Goal: Task Accomplishment & Management: Complete application form

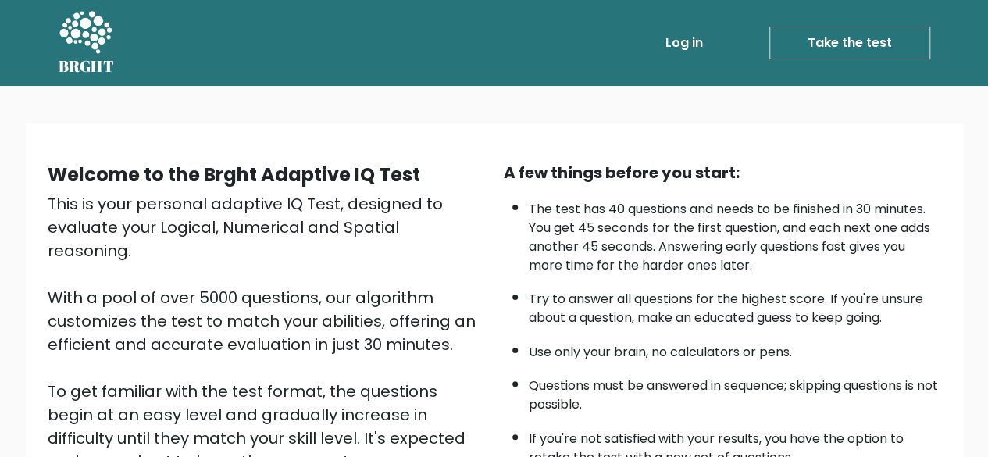
scroll to position [258, 0]
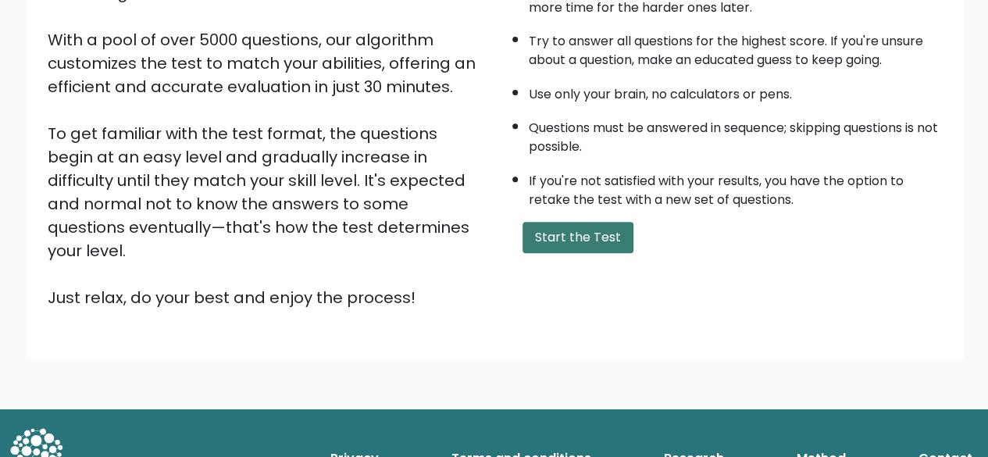
click at [562, 222] on button "Start the Test" at bounding box center [578, 237] width 111 height 31
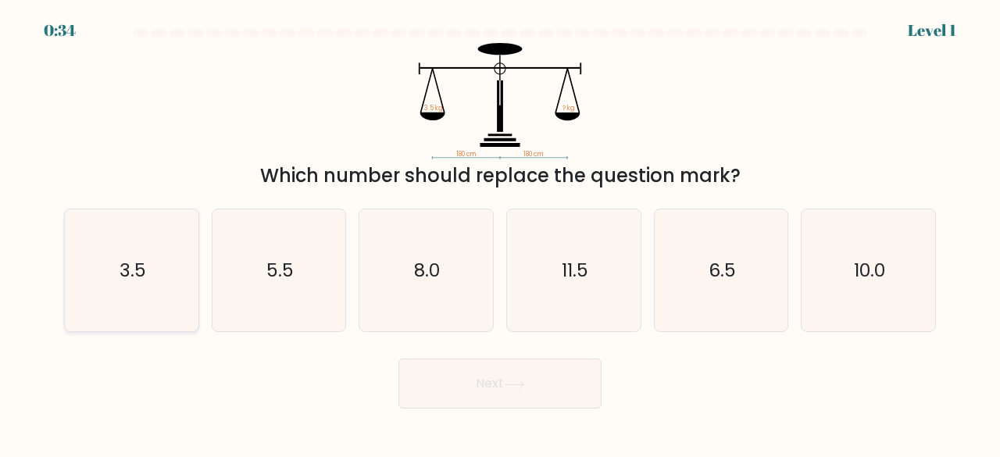
click at [130, 255] on icon "3.5" at bounding box center [131, 270] width 123 height 123
click at [500, 233] on input "a. 3.5" at bounding box center [500, 231] width 1 height 4
radio input "true"
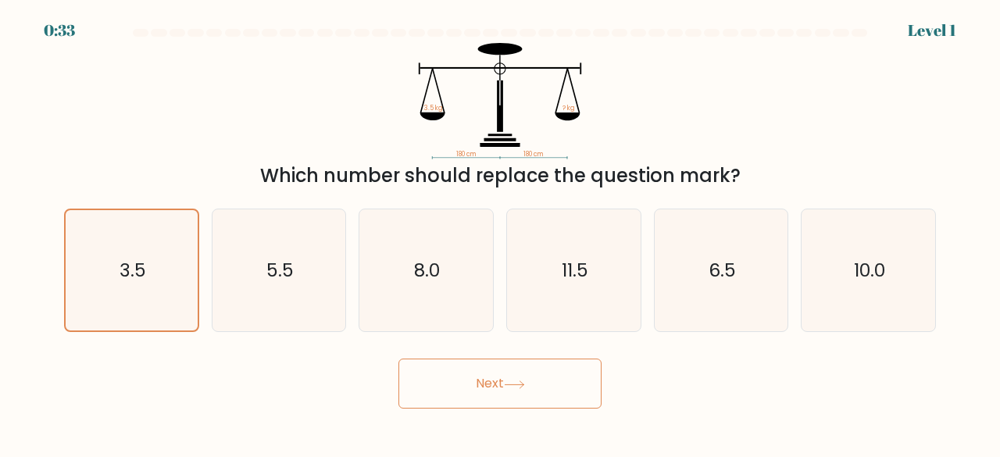
click at [486, 393] on button "Next" at bounding box center [499, 384] width 203 height 50
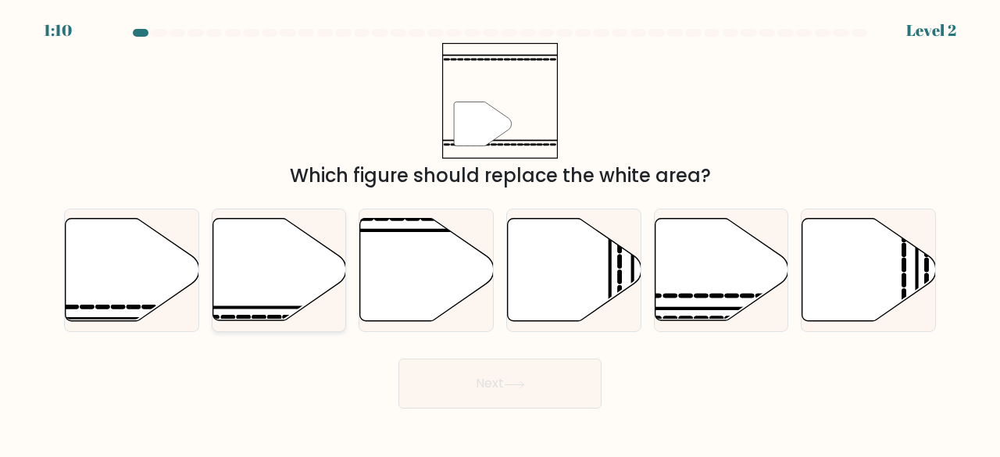
click at [294, 263] on icon at bounding box center [279, 270] width 134 height 102
click at [500, 233] on input "b." at bounding box center [500, 231] width 1 height 4
radio input "true"
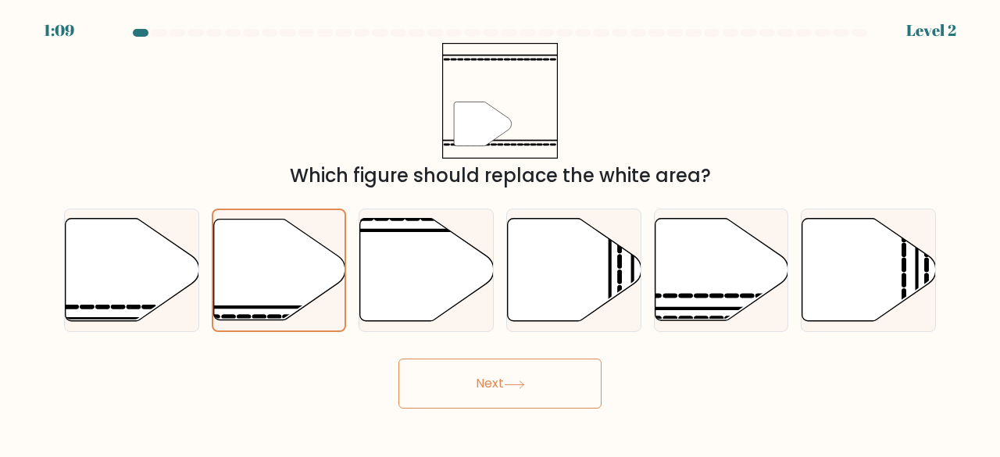
click at [471, 380] on button "Next" at bounding box center [499, 384] width 203 height 50
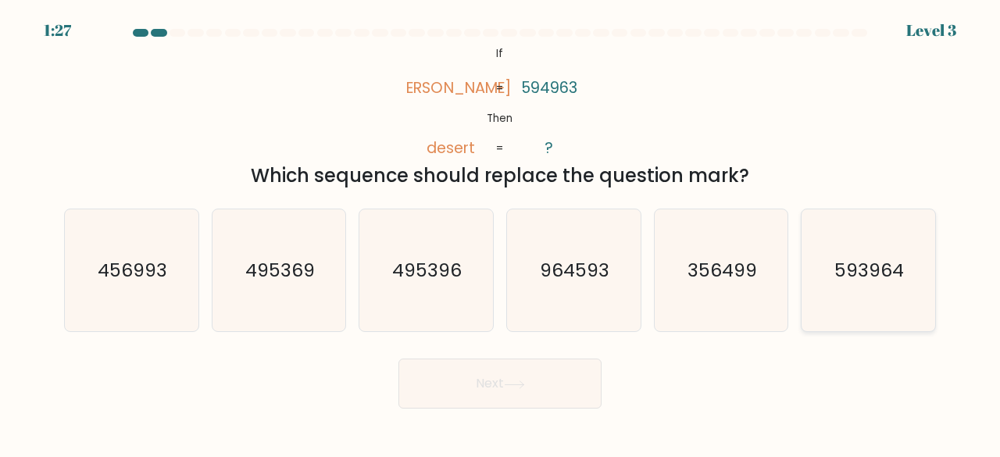
click at [874, 282] on text "593964" at bounding box center [870, 270] width 70 height 26
click at [501, 233] on input "f. 593964" at bounding box center [500, 231] width 1 height 4
radio input "true"
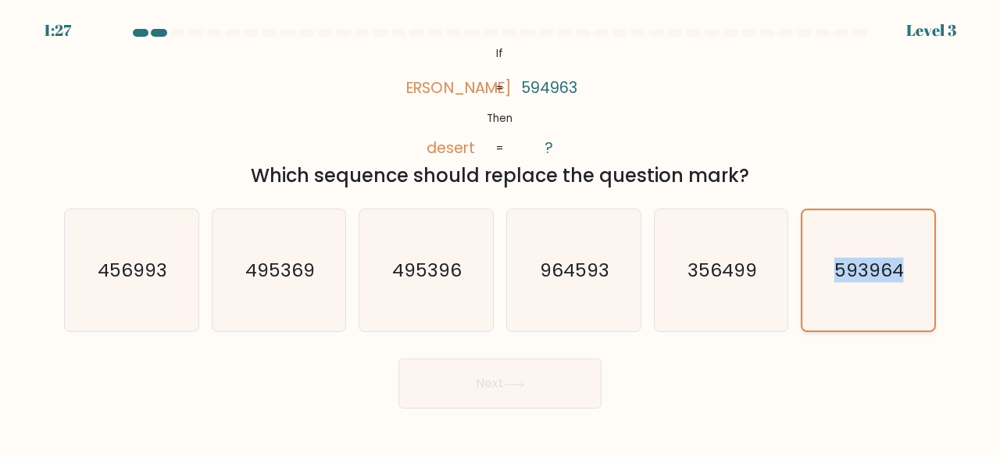
click at [874, 282] on text "593964" at bounding box center [870, 270] width 70 height 25
click at [501, 233] on input "f. 593964" at bounding box center [500, 231] width 1 height 4
click at [448, 391] on button "Next" at bounding box center [499, 384] width 203 height 50
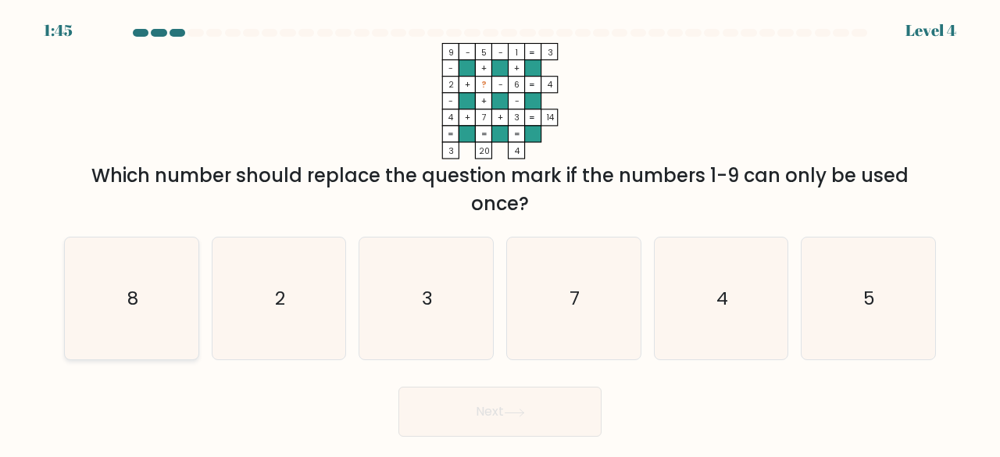
click at [142, 270] on icon "8" at bounding box center [131, 298] width 123 height 123
click at [500, 233] on input "a. 8" at bounding box center [500, 231] width 1 height 4
radio input "true"
click at [545, 410] on button "Next" at bounding box center [499, 412] width 203 height 50
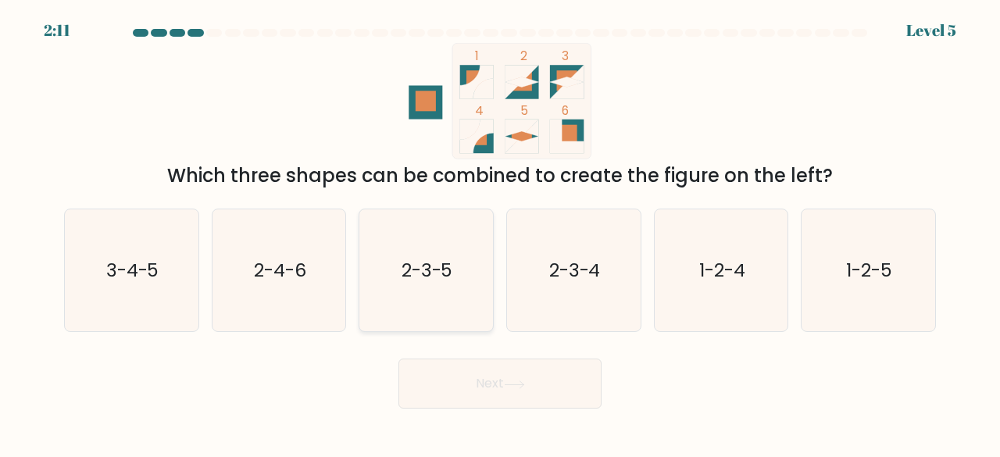
click at [430, 270] on text "2-3-5" at bounding box center [428, 270] width 52 height 26
click at [500, 233] on input "c. 2-3-5" at bounding box center [500, 231] width 1 height 4
radio input "true"
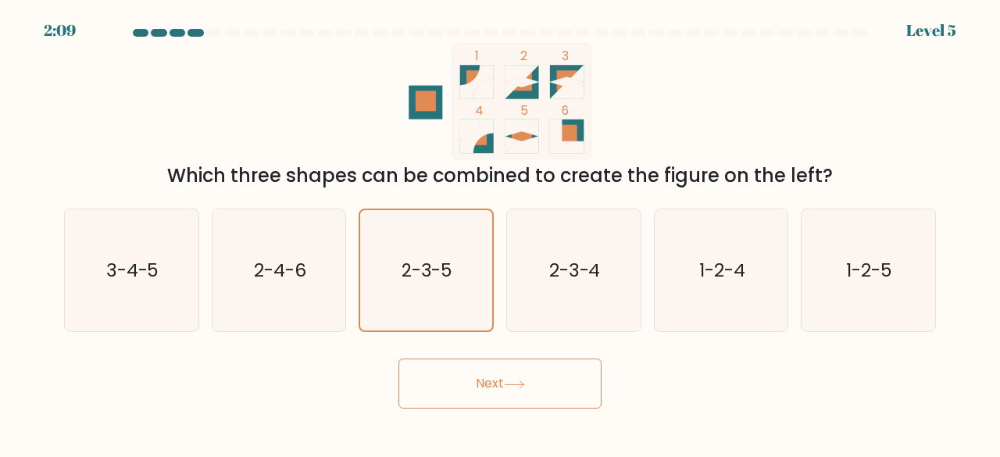
click at [535, 366] on button "Next" at bounding box center [499, 384] width 203 height 50
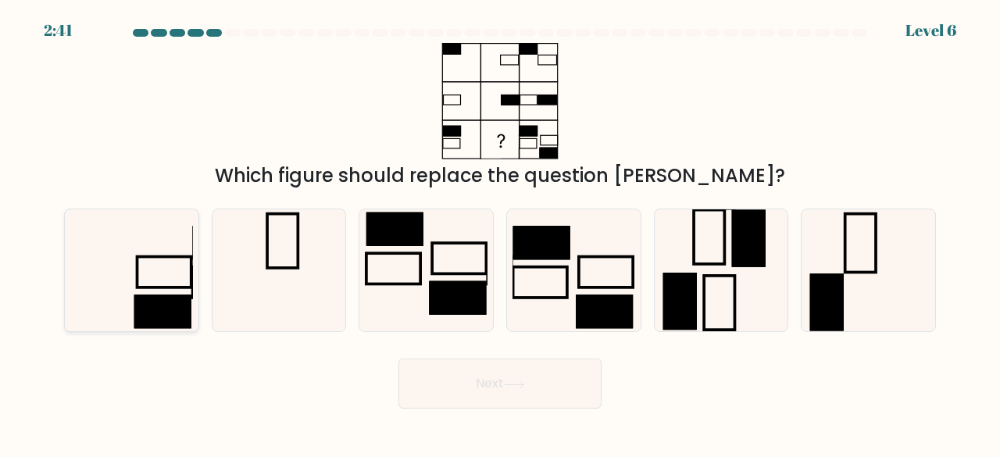
click at [169, 276] on icon at bounding box center [131, 270] width 123 height 123
click at [500, 233] on input "a." at bounding box center [500, 231] width 1 height 4
radio input "true"
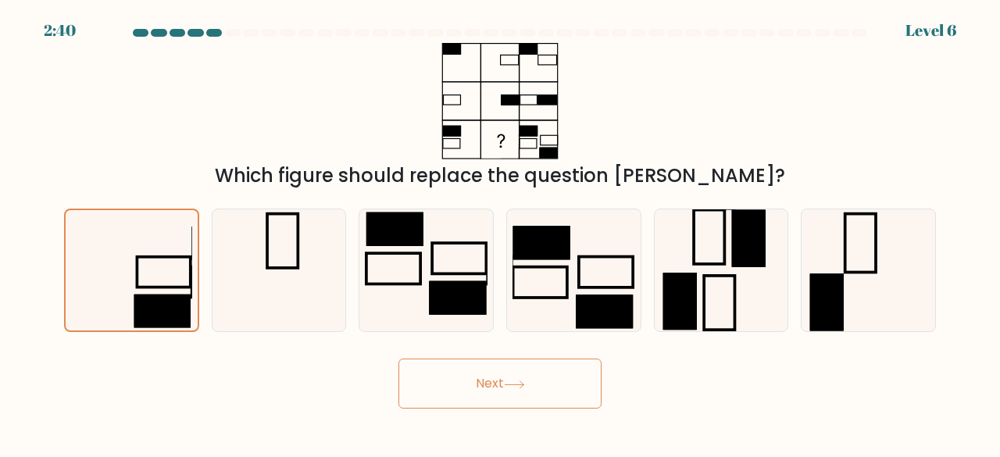
click at [483, 391] on button "Next" at bounding box center [499, 384] width 203 height 50
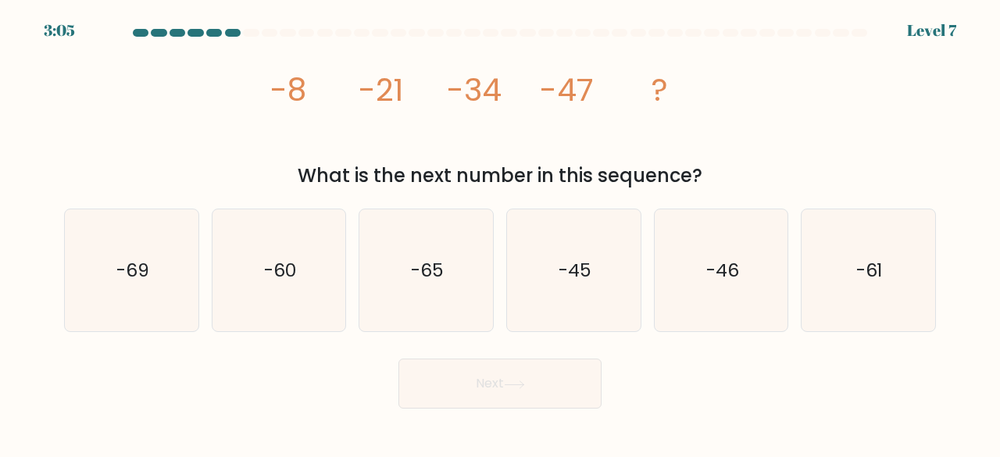
click at [315, 197] on div "a. -69 b. -60" at bounding box center [500, 264] width 884 height 137
click at [309, 231] on icon "-60" at bounding box center [279, 270] width 123 height 123
click at [500, 231] on input "b. -60" at bounding box center [500, 231] width 1 height 4
radio input "true"
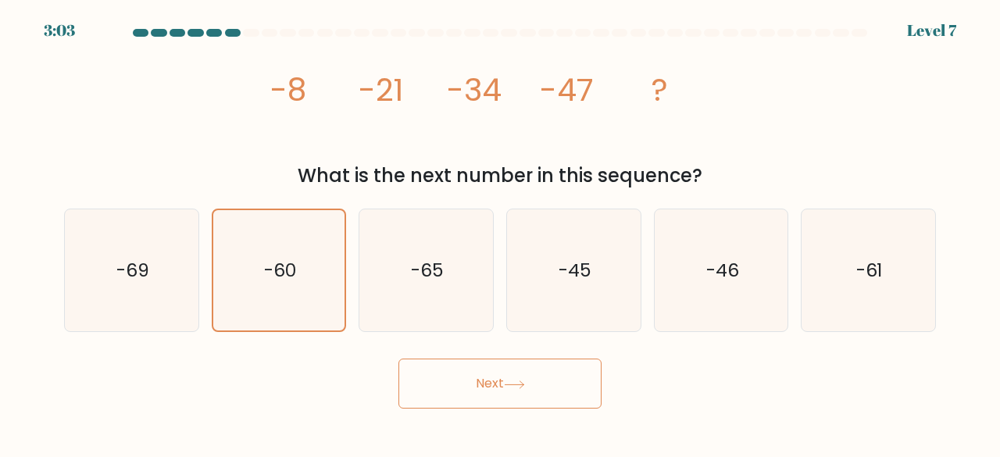
click at [494, 389] on button "Next" at bounding box center [499, 384] width 203 height 50
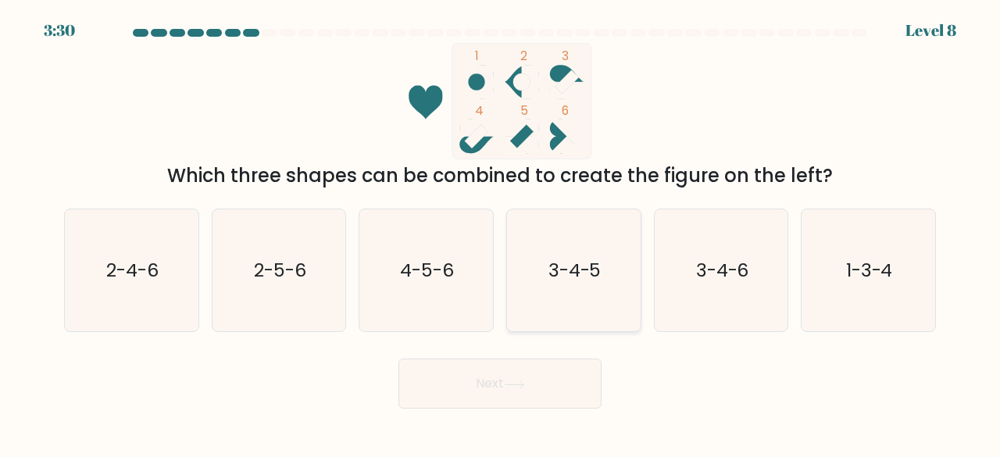
click at [573, 260] on text "3-4-5" at bounding box center [574, 270] width 53 height 26
click at [501, 233] on input "d. 3-4-5" at bounding box center [500, 231] width 1 height 4
radio input "true"
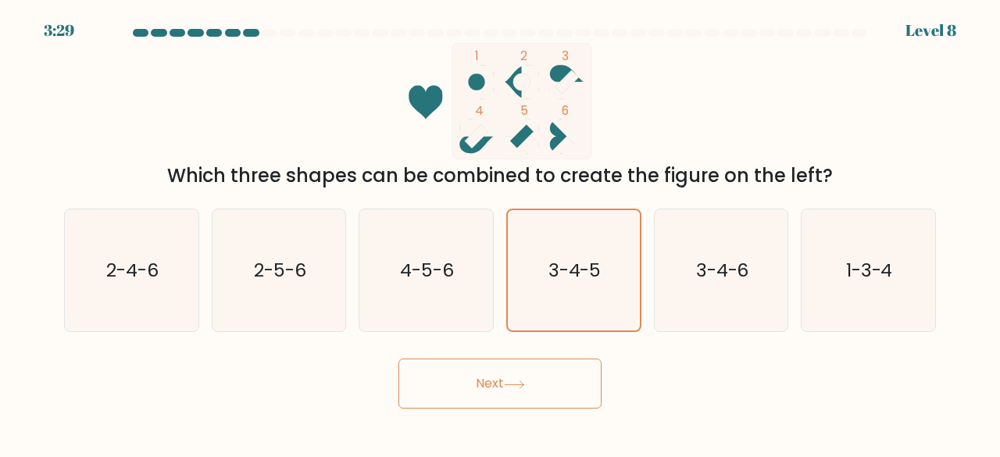
click at [520, 388] on icon at bounding box center [514, 384] width 21 height 9
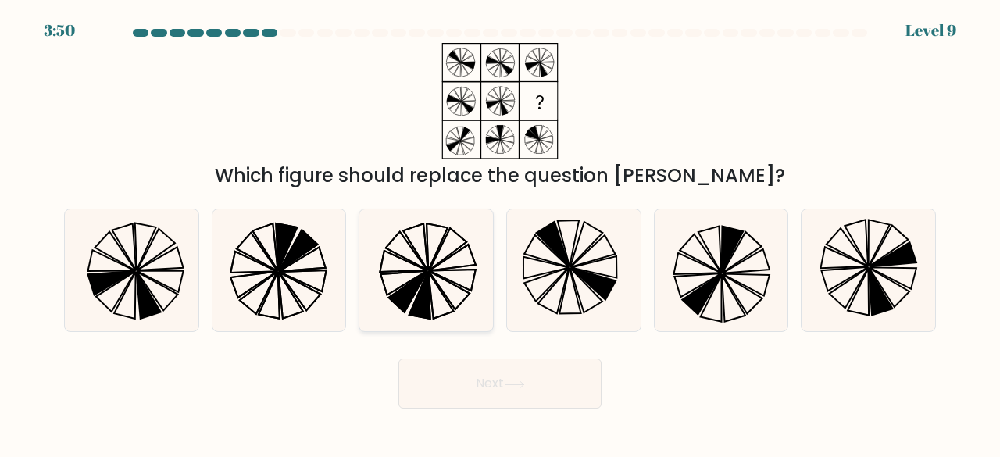
click at [448, 269] on icon at bounding box center [453, 258] width 47 height 27
click at [500, 233] on input "c." at bounding box center [500, 231] width 1 height 4
radio input "true"
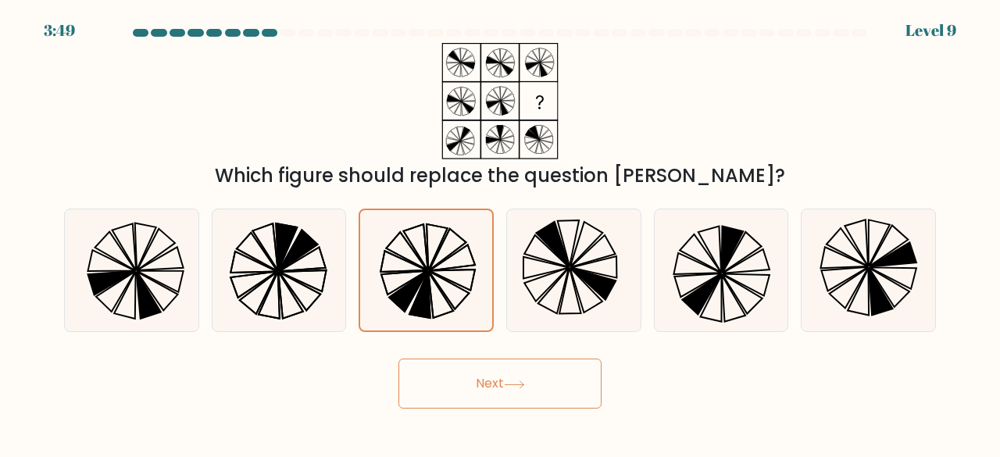
click at [479, 388] on button "Next" at bounding box center [499, 384] width 203 height 50
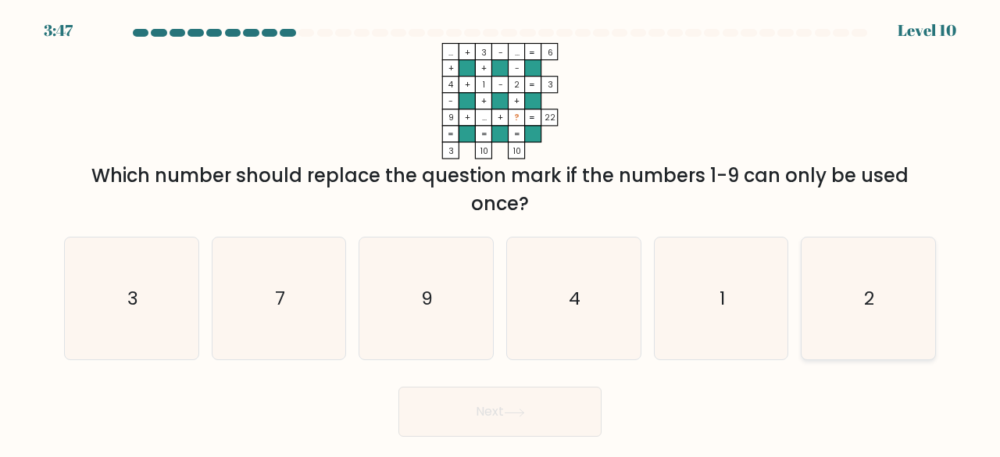
click at [850, 284] on icon "2" at bounding box center [868, 298] width 123 height 123
click at [501, 233] on input "f. 2" at bounding box center [500, 231] width 1 height 4
radio input "true"
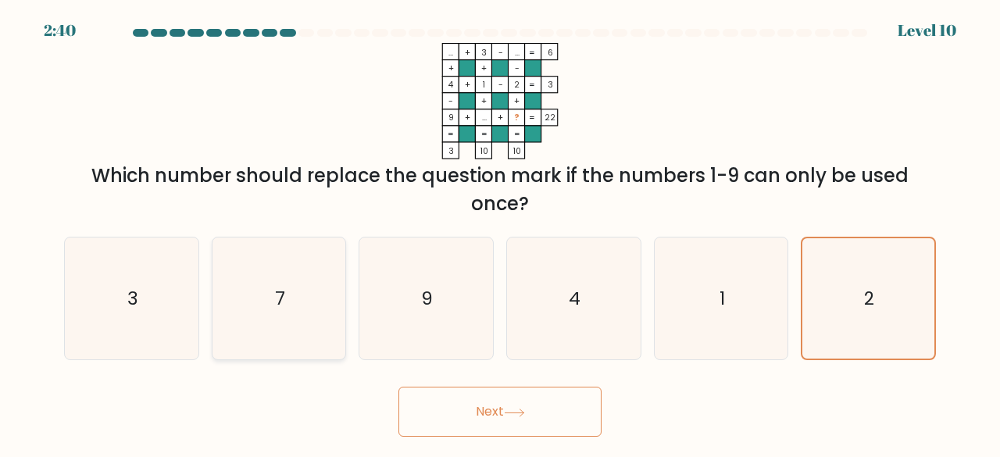
click at [259, 282] on icon "7" at bounding box center [279, 298] width 123 height 123
click at [500, 233] on input "b. 7" at bounding box center [500, 231] width 1 height 4
radio input "true"
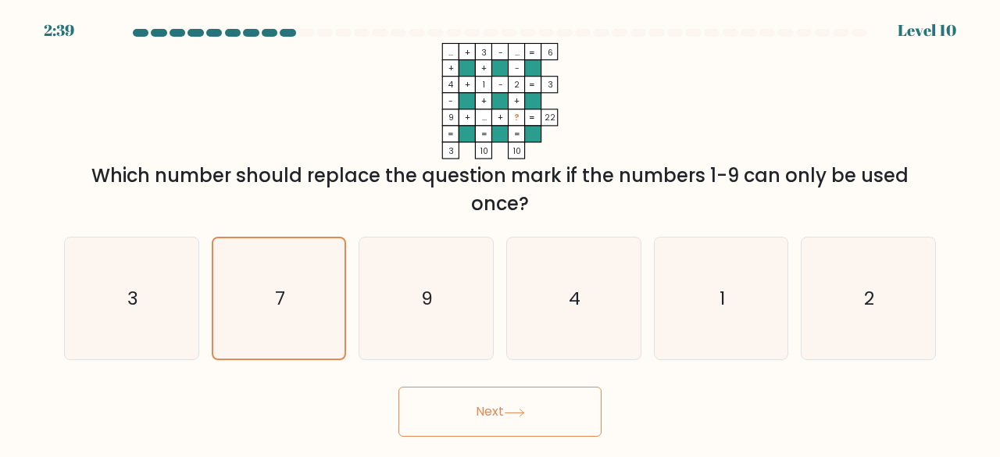
click at [466, 409] on button "Next" at bounding box center [499, 412] width 203 height 50
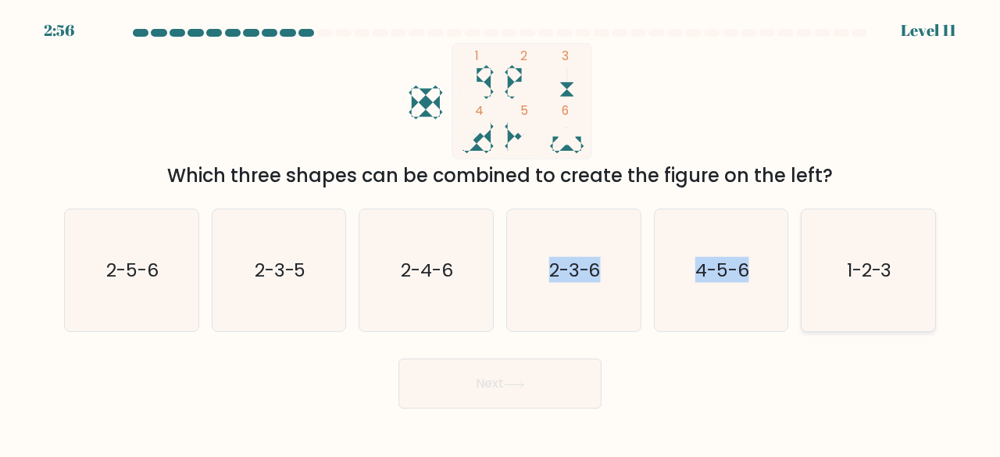
drag, startPoint x: 499, startPoint y: 264, endPoint x: 851, endPoint y: 269, distance: 351.6
click at [851, 269] on div "a. 2-5-6 b. 2-3-5 c. 2-4-6 d. 2-3-6" at bounding box center [500, 264] width 884 height 137
click at [851, 269] on text "1-2-3" at bounding box center [869, 270] width 45 height 26
click at [501, 233] on input "f. 1-2-3" at bounding box center [500, 231] width 1 height 4
radio input "true"
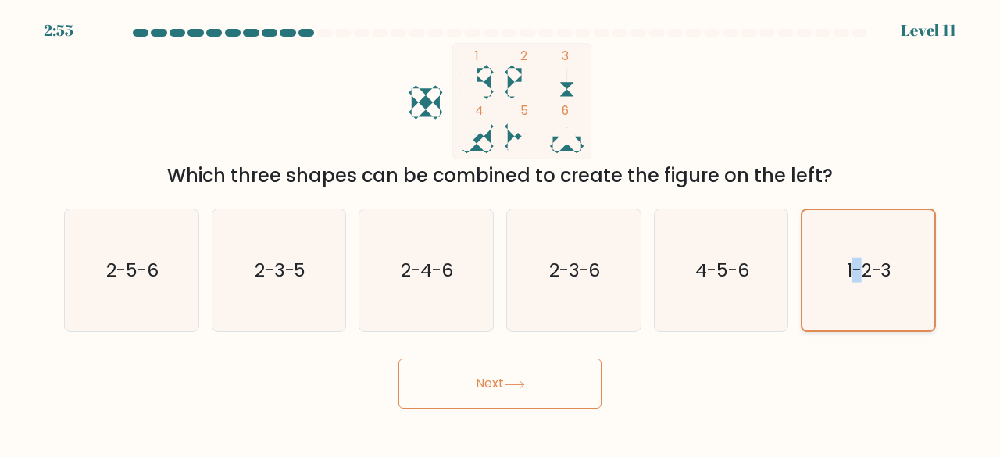
click at [851, 269] on text "1-2-3" at bounding box center [869, 270] width 45 height 25
click at [501, 233] on input "f. 1-2-3" at bounding box center [500, 231] width 1 height 4
click at [536, 375] on button "Next" at bounding box center [499, 384] width 203 height 50
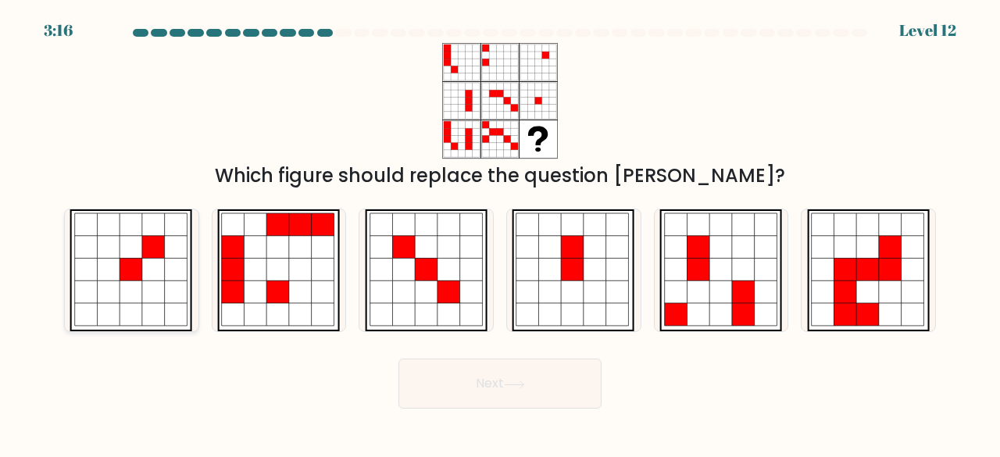
click at [178, 216] on icon at bounding box center [177, 224] width 23 height 23
click at [500, 229] on input "a." at bounding box center [500, 231] width 1 height 4
radio input "true"
click at [548, 374] on button "Next" at bounding box center [499, 384] width 203 height 50
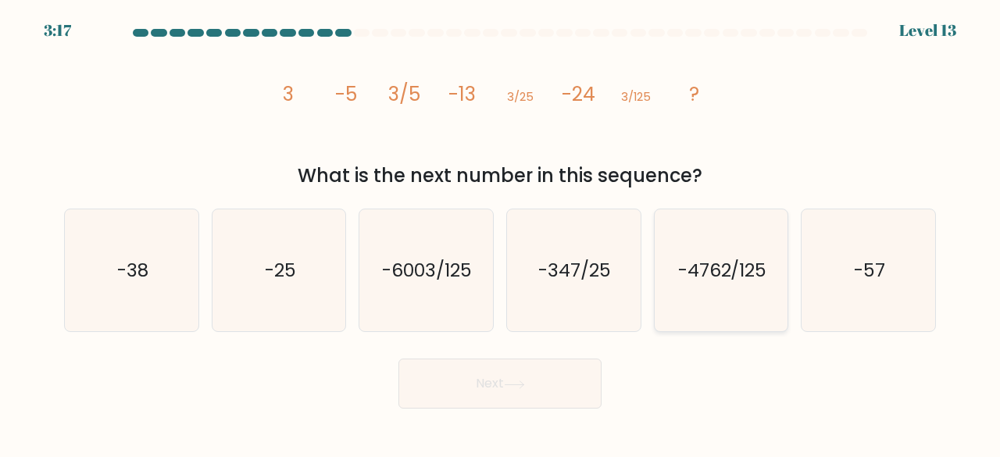
click at [733, 242] on icon "-4762/125" at bounding box center [721, 270] width 123 height 123
click at [501, 233] on input "e. -4762/125" at bounding box center [500, 231] width 1 height 4
radio input "true"
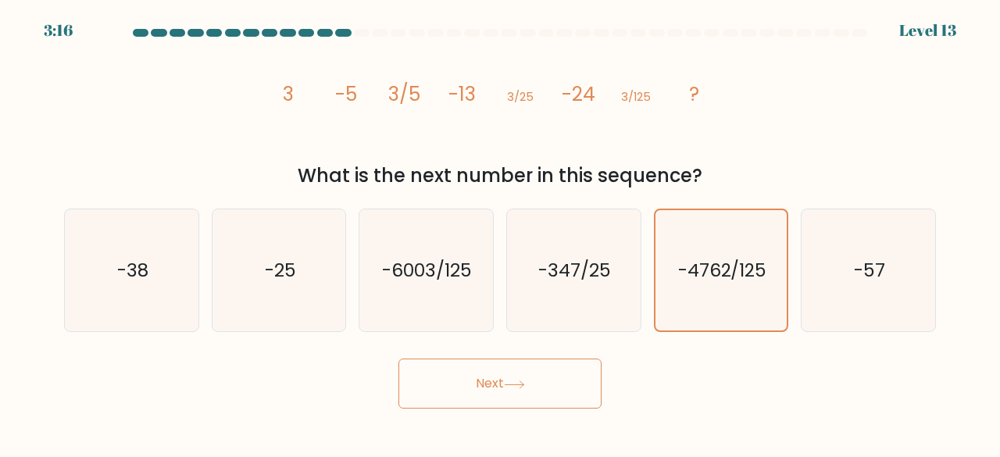
click at [506, 388] on button "Next" at bounding box center [499, 384] width 203 height 50
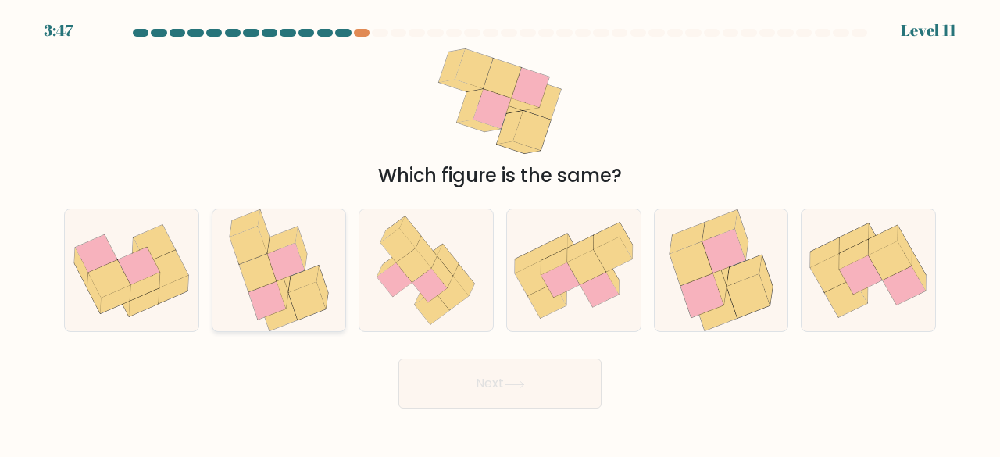
click at [306, 271] on icon at bounding box center [303, 279] width 30 height 27
click at [500, 233] on input "b." at bounding box center [500, 231] width 1 height 4
radio input "true"
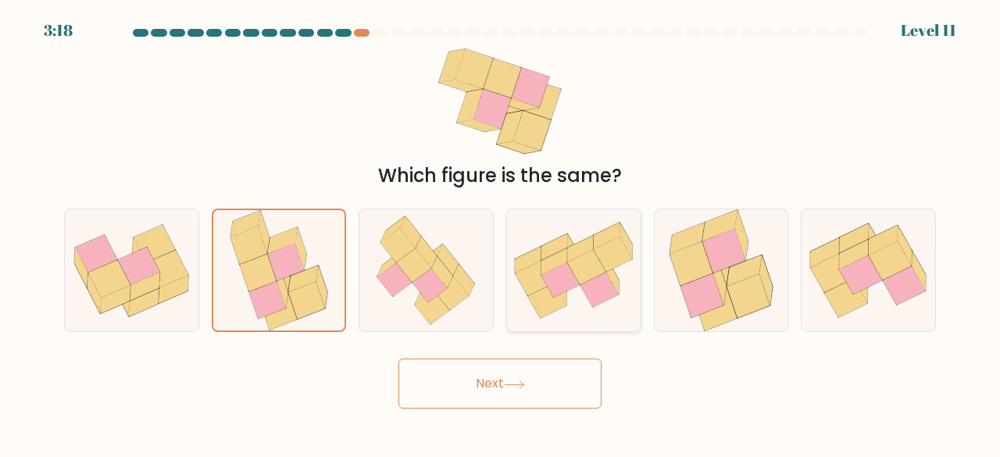
click at [577, 295] on icon at bounding box center [574, 270] width 134 height 98
click at [501, 233] on input "d." at bounding box center [500, 231] width 1 height 4
radio input "true"
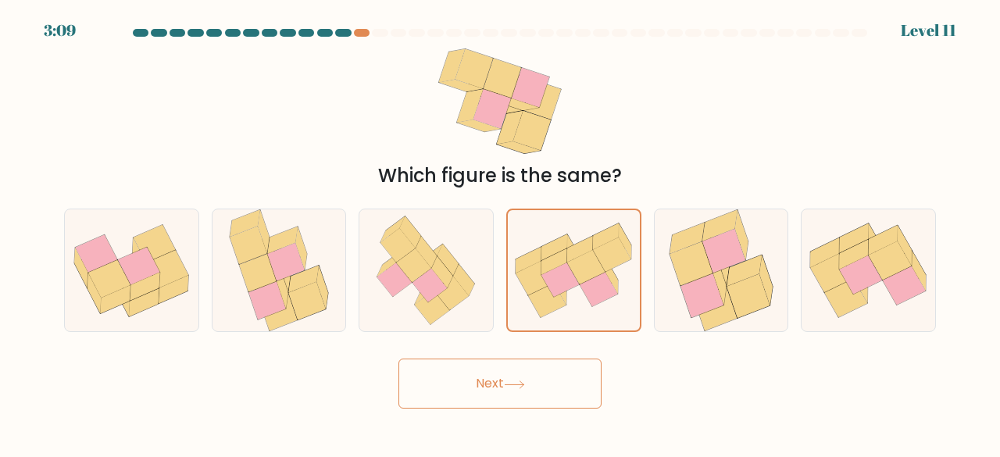
click at [488, 398] on button "Next" at bounding box center [499, 384] width 203 height 50
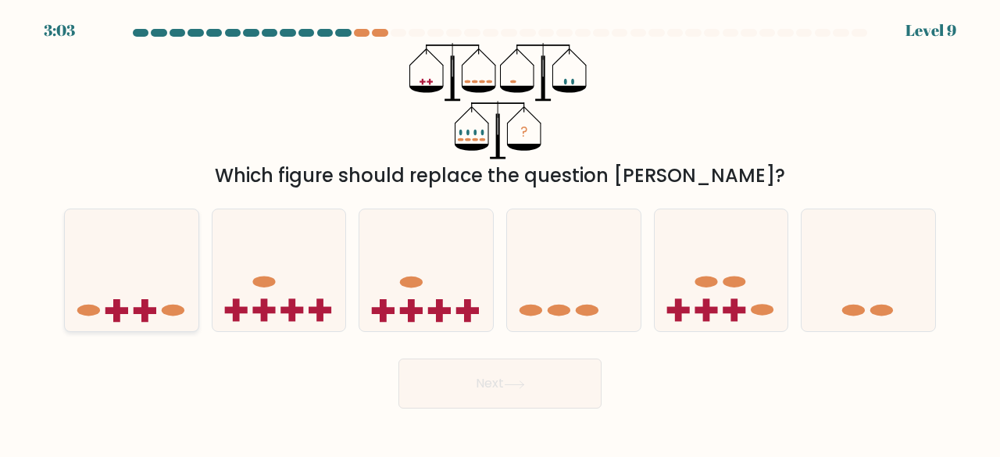
click at [135, 291] on icon at bounding box center [132, 270] width 134 height 110
click at [500, 233] on input "a." at bounding box center [500, 231] width 1 height 4
radio input "true"
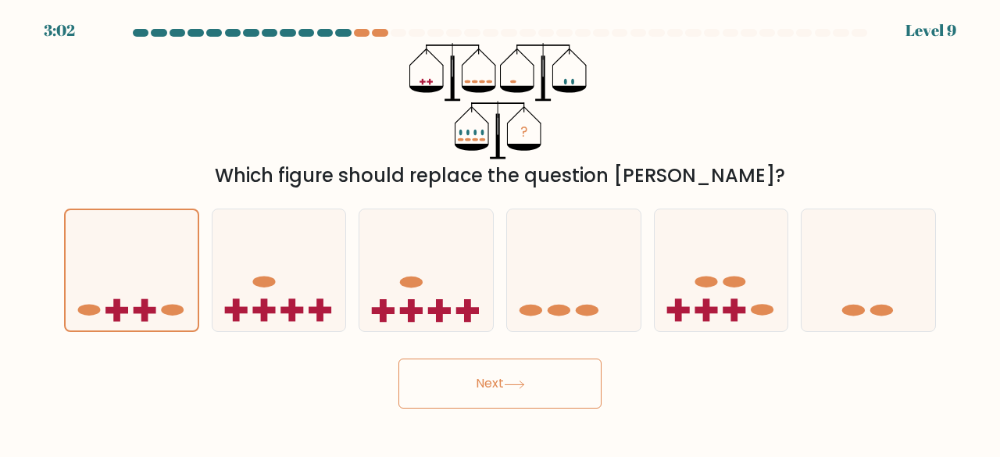
click at [523, 390] on button "Next" at bounding box center [499, 384] width 203 height 50
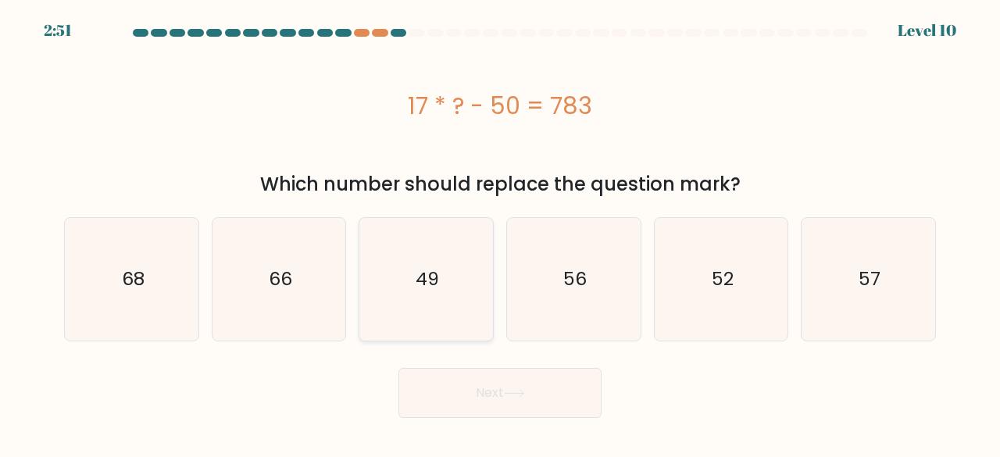
click at [487, 242] on icon "49" at bounding box center [426, 279] width 123 height 123
click at [500, 233] on input "c. 49" at bounding box center [500, 231] width 1 height 4
radio input "true"
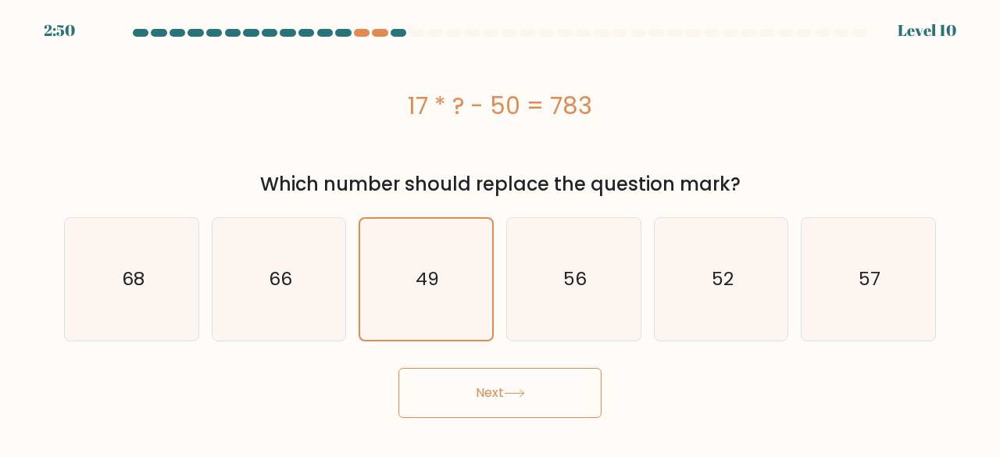
click at [484, 391] on button "Next" at bounding box center [499, 393] width 203 height 50
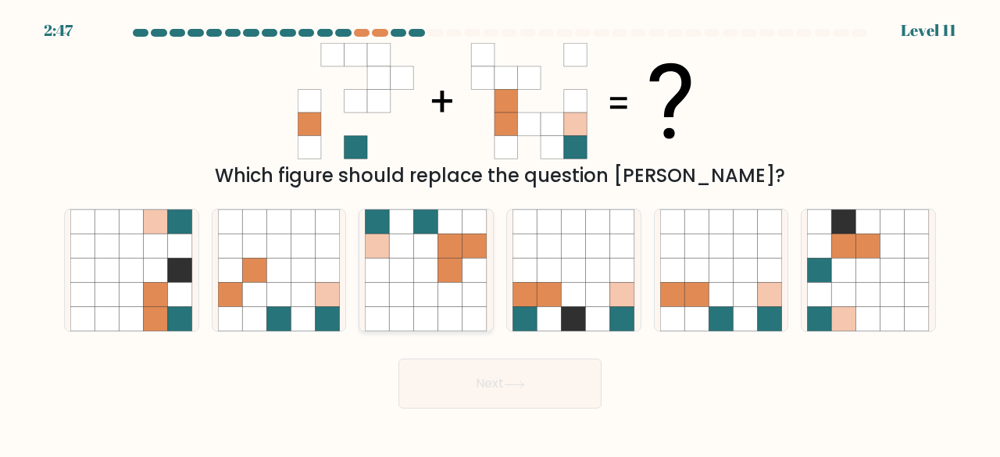
click at [409, 252] on icon at bounding box center [402, 246] width 24 height 24
click at [500, 233] on input "c." at bounding box center [500, 231] width 1 height 4
radio input "true"
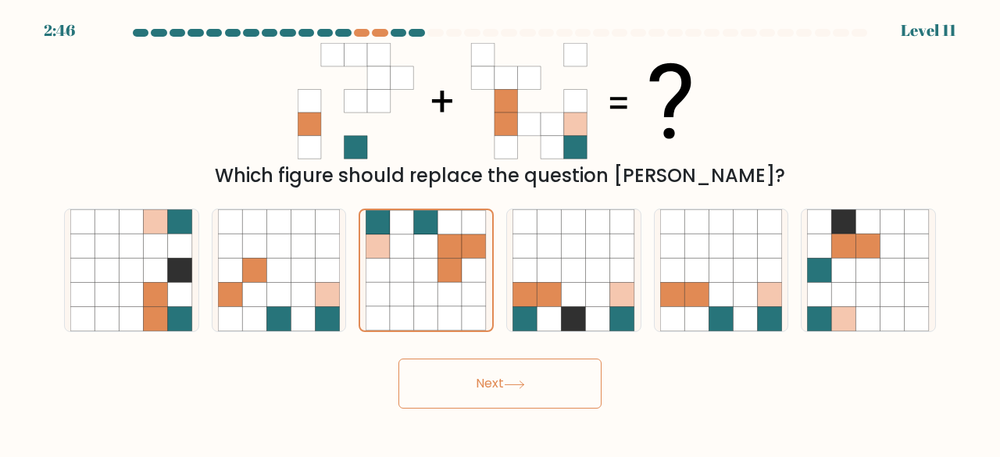
click at [445, 373] on button "Next" at bounding box center [499, 384] width 203 height 50
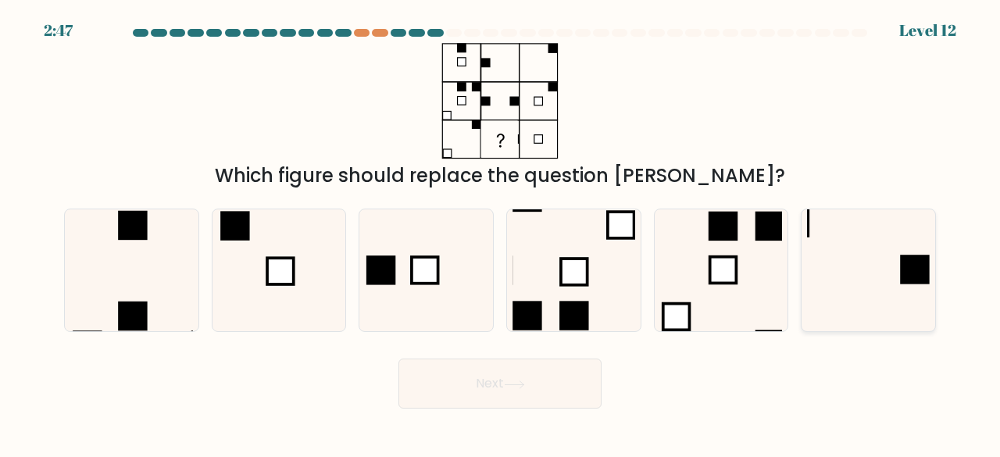
click at [901, 256] on rect at bounding box center [916, 270] width 30 height 30
click at [501, 233] on input "f." at bounding box center [500, 231] width 1 height 4
radio input "true"
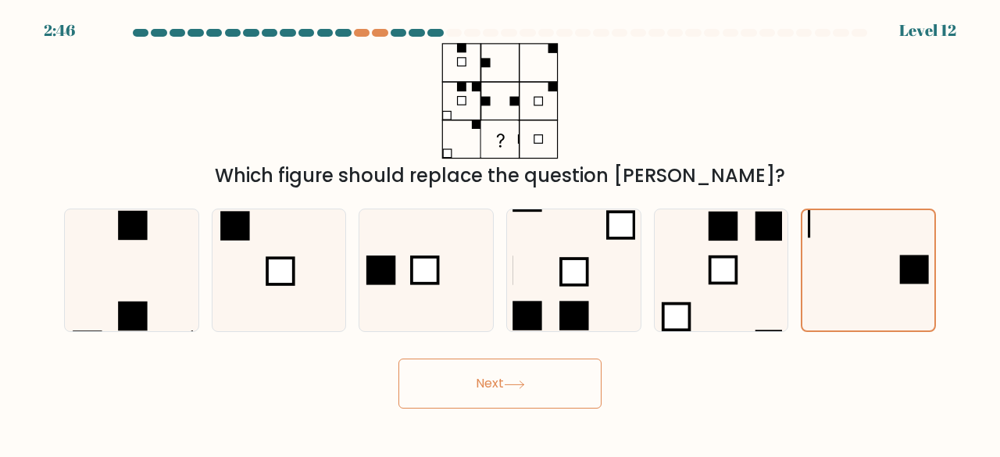
click at [534, 369] on button "Next" at bounding box center [499, 384] width 203 height 50
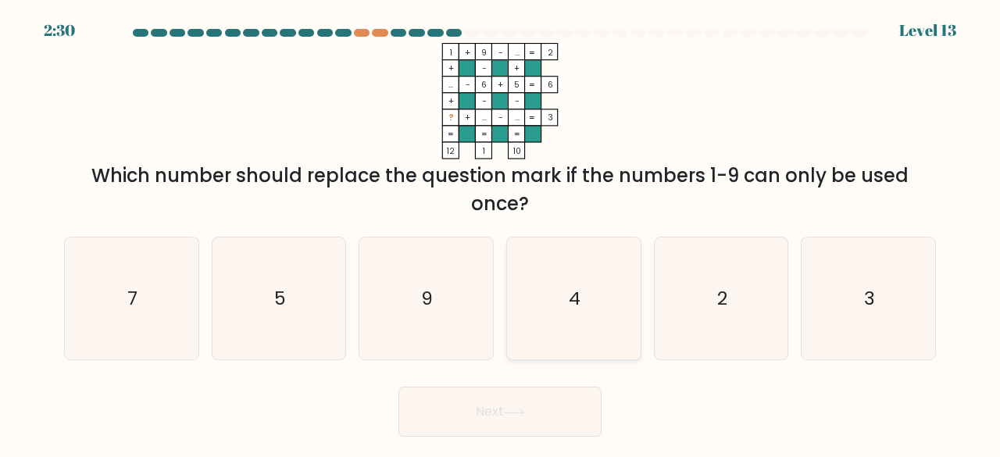
click at [559, 289] on icon "4" at bounding box center [573, 298] width 123 height 123
click at [501, 233] on input "d. 4" at bounding box center [500, 231] width 1 height 4
radio input "true"
click at [541, 399] on button "Next" at bounding box center [499, 412] width 203 height 50
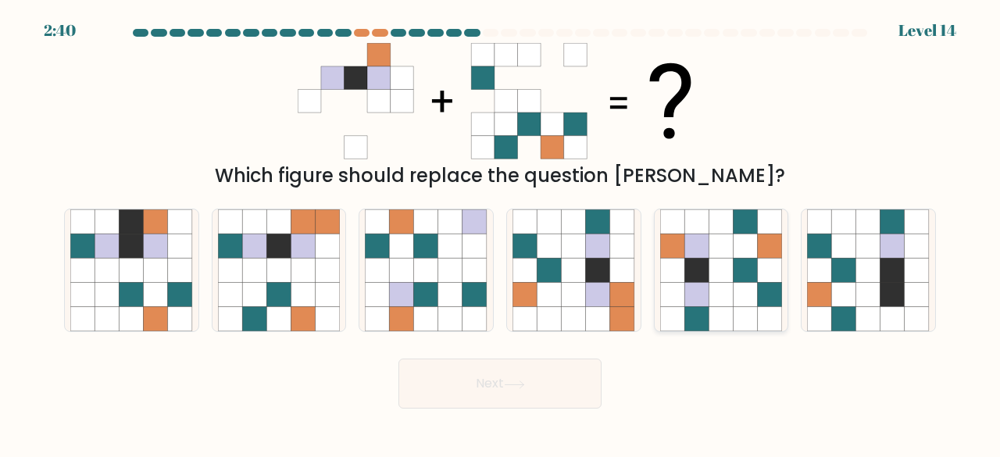
click at [741, 270] on icon at bounding box center [746, 271] width 24 height 24
click at [501, 233] on input "e." at bounding box center [500, 231] width 1 height 4
radio input "true"
click at [741, 270] on icon at bounding box center [745, 271] width 24 height 24
click at [501, 233] on input "e." at bounding box center [500, 231] width 1 height 4
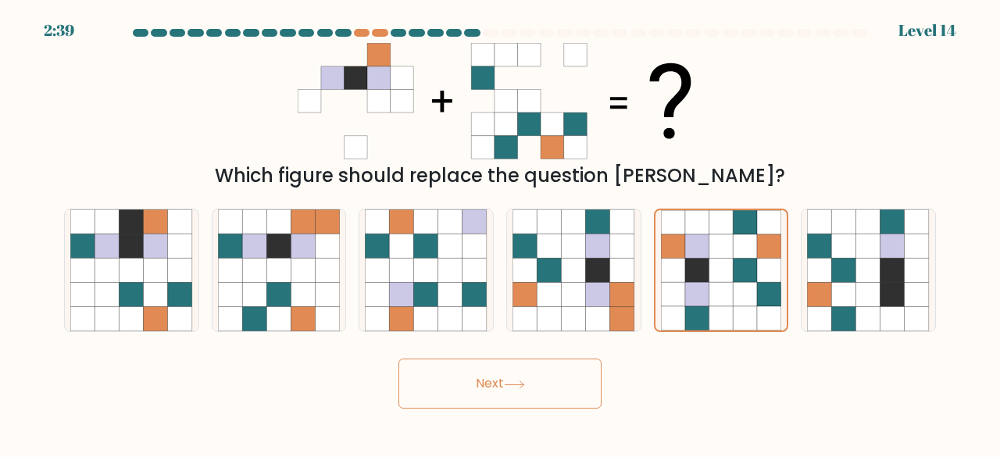
click at [519, 387] on icon at bounding box center [514, 384] width 21 height 9
